Goal: Find specific page/section: Find specific page/section

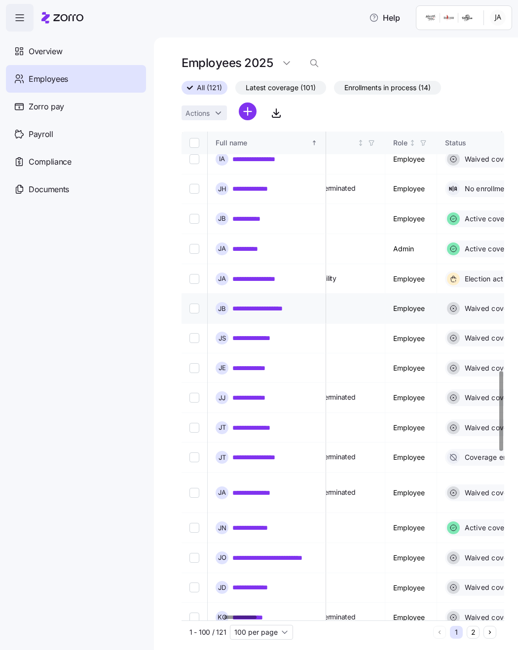
scroll to position [1465, 416]
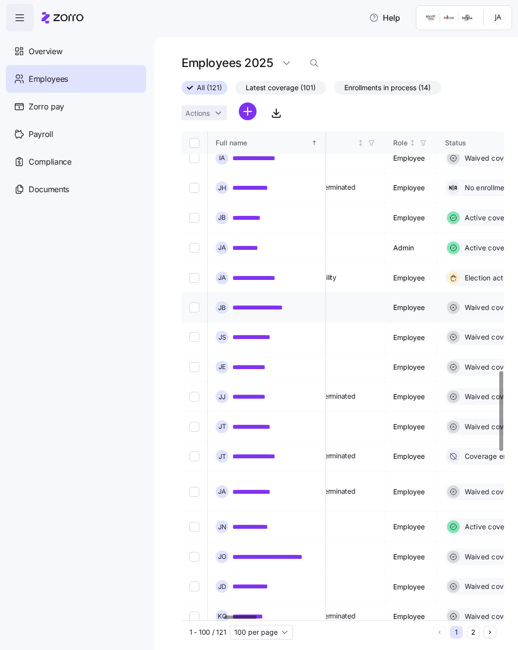
click at [272, 303] on link "**********" at bounding box center [265, 308] width 67 height 10
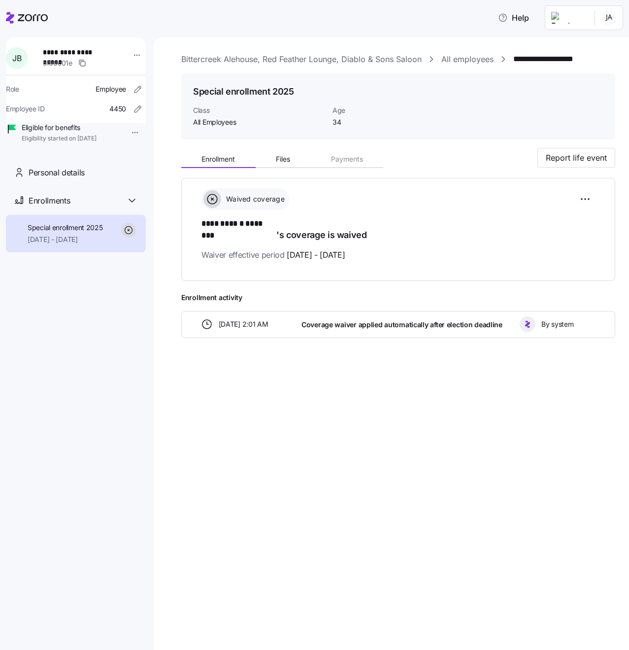
click at [476, 61] on link "All employees" at bounding box center [468, 59] width 52 height 12
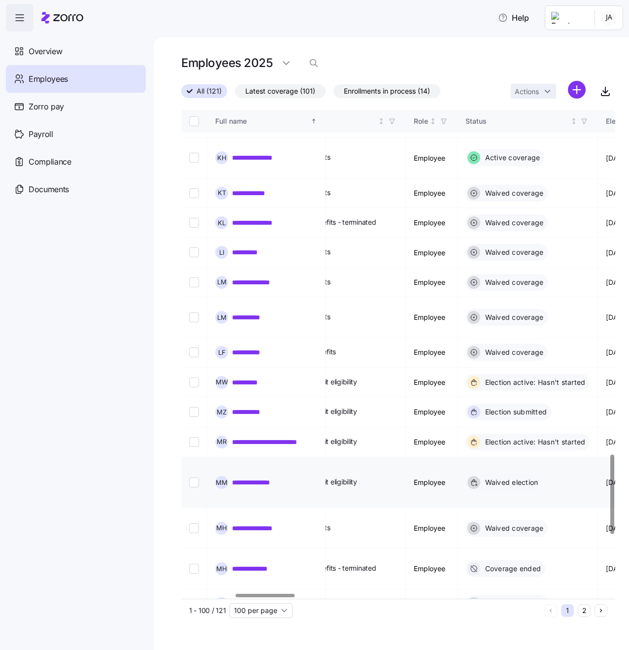
scroll to position [2116, 396]
